Goal: Task Accomplishment & Management: Manage account settings

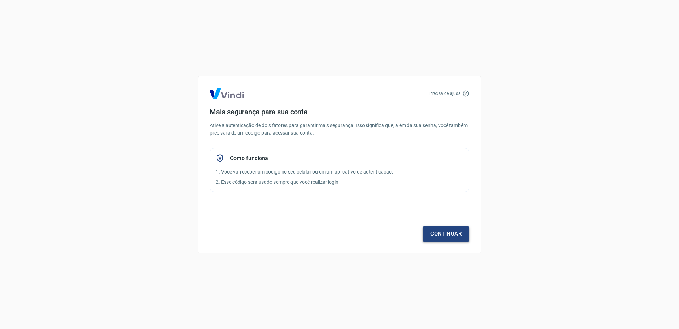
click at [448, 232] on link "Continuar" at bounding box center [446, 233] width 47 height 15
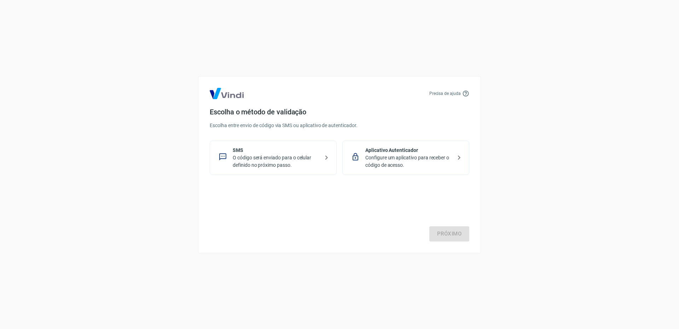
click at [290, 169] on div "SMS O código será enviado para o celular definido no próximo passo." at bounding box center [273, 157] width 127 height 34
click at [447, 235] on link "Próximo" at bounding box center [449, 233] width 40 height 15
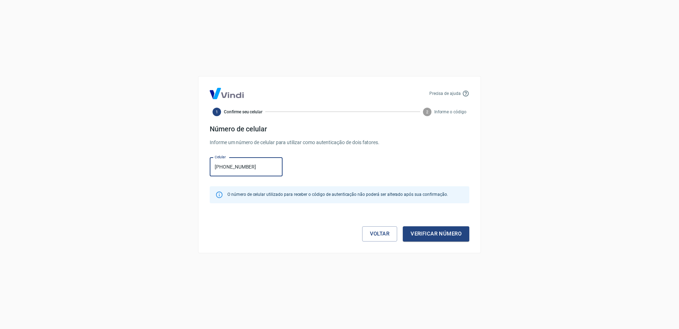
type input "[PHONE_NUMBER]"
click at [430, 244] on div "Precisa de ajuda 1 Confirme seu celular 2 Informe o código Número de celular In…" at bounding box center [339, 164] width 283 height 177
click at [428, 235] on button "Verificar número" at bounding box center [436, 233] width 66 height 15
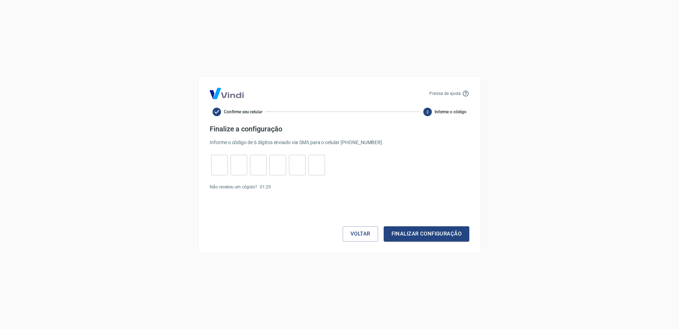
click at [220, 172] on div "​" at bounding box center [219, 165] width 17 height 21
click at [220, 169] on input "tel" at bounding box center [219, 164] width 17 height 15
type input "6"
type input "8"
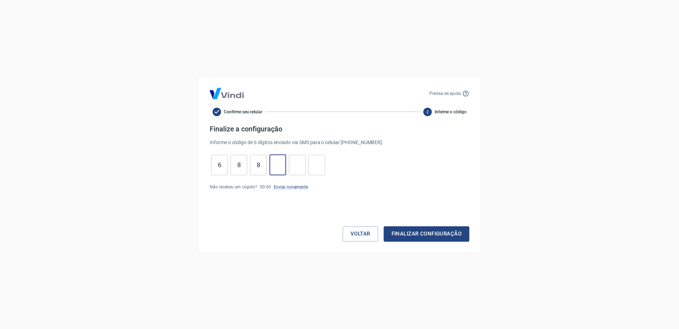
type input "1"
type input "4"
type input "3"
click at [445, 236] on button "Finalizar configuração" at bounding box center [427, 233] width 86 height 15
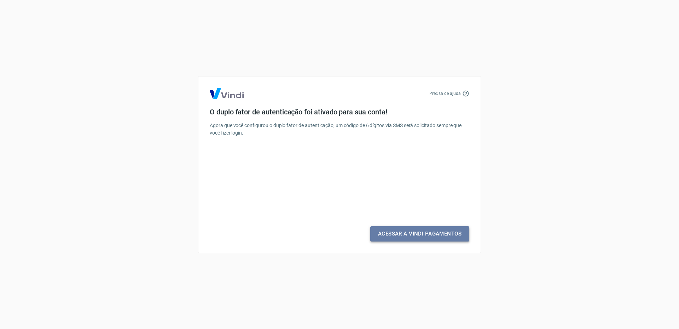
click at [438, 234] on link "Acessar a Vindi Pagamentos" at bounding box center [419, 233] width 99 height 15
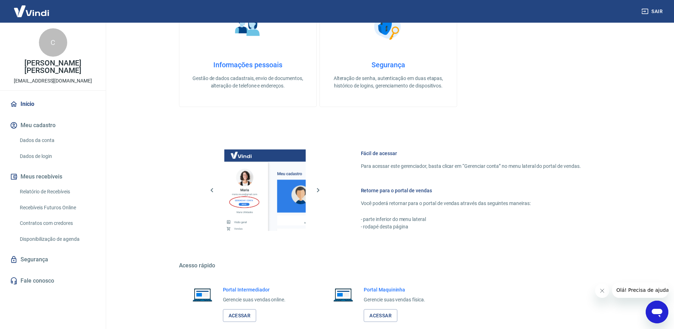
scroll to position [296, 0]
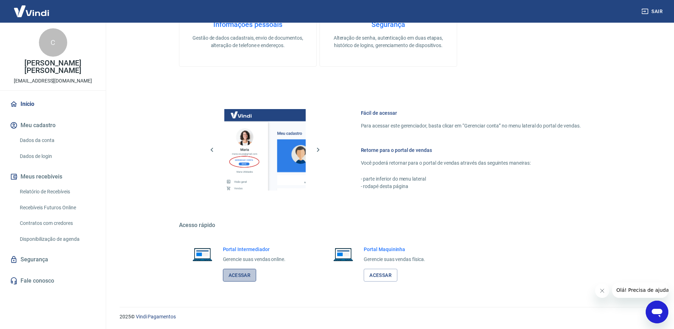
click at [242, 273] on link "Acessar" at bounding box center [240, 274] width 34 height 13
